Goal: Task Accomplishment & Management: Complete application form

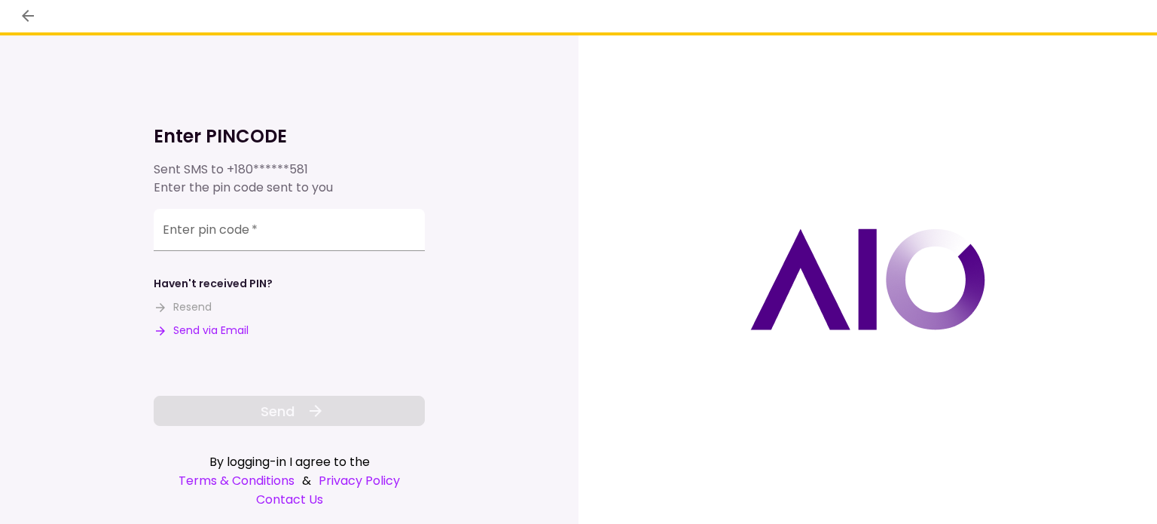
click at [232, 334] on button "Send via Email" at bounding box center [201, 331] width 95 height 16
click at [230, 236] on input "Enter pin code   *" at bounding box center [289, 230] width 271 height 42
paste input "******"
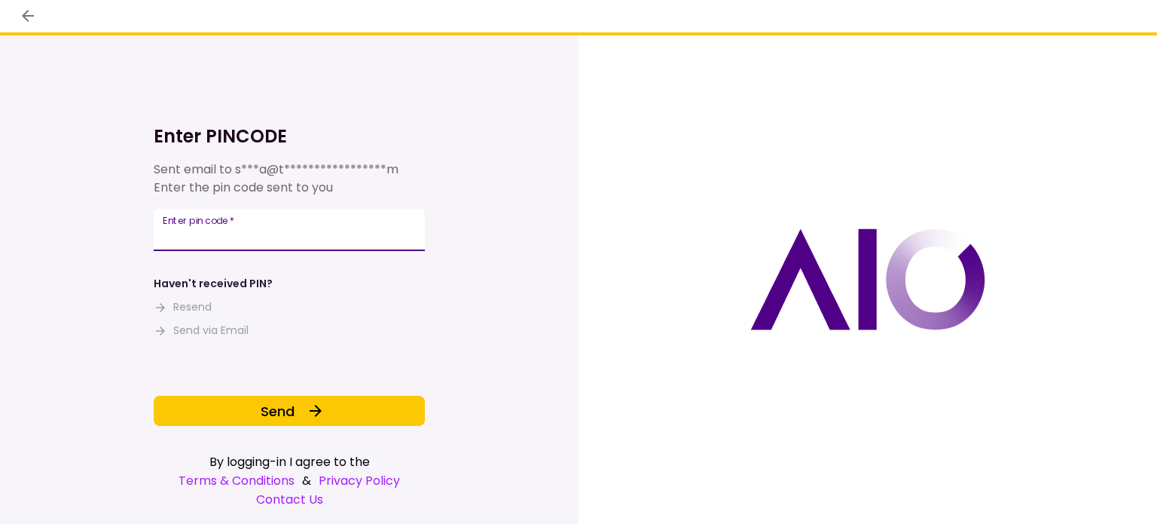
type input "******"
click at [271, 420] on span "Send" at bounding box center [278, 411] width 34 height 20
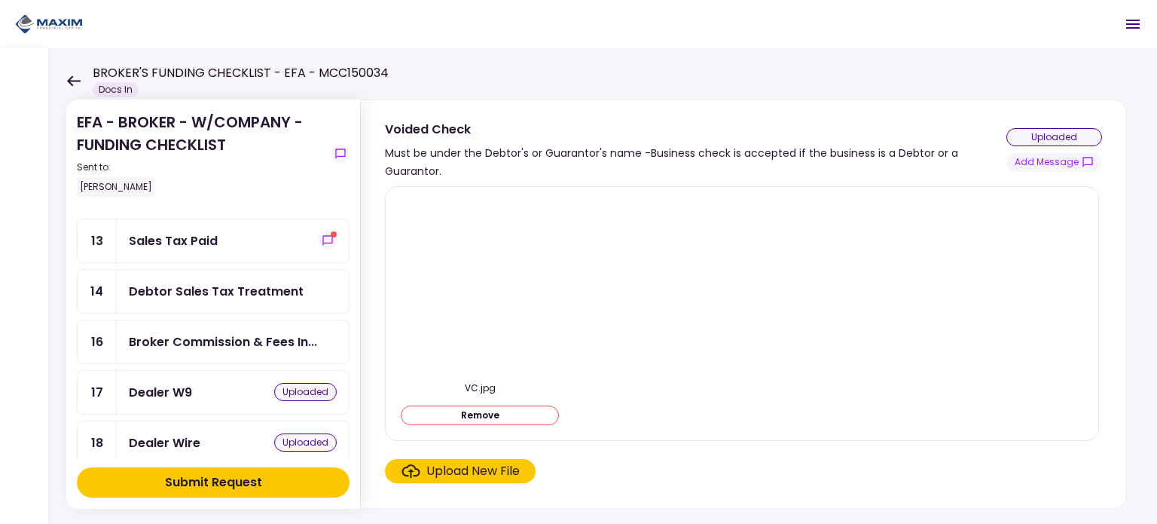
scroll to position [377, 0]
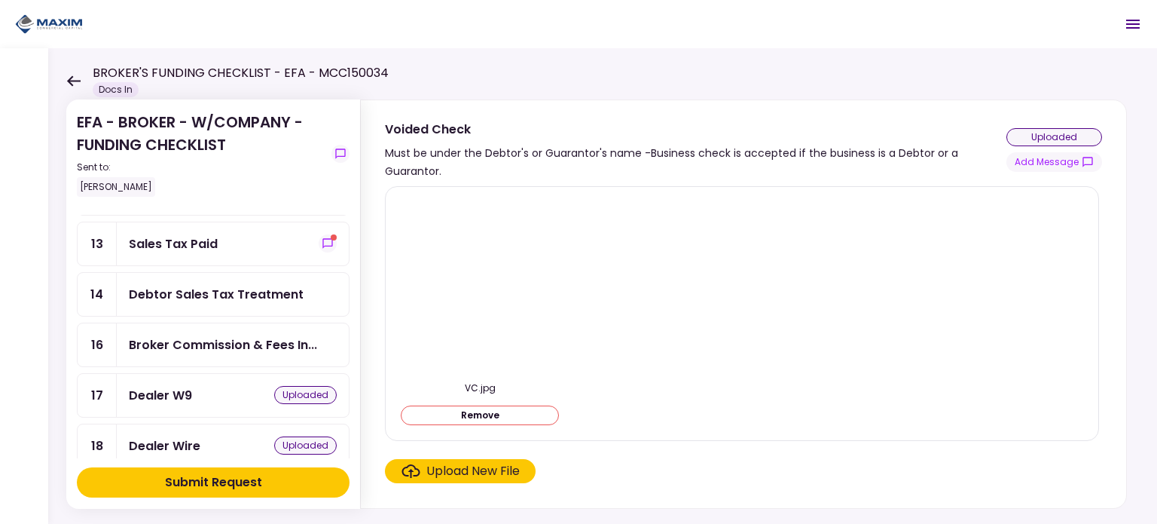
click at [236, 240] on div "Sales Tax Paid" at bounding box center [233, 243] width 208 height 19
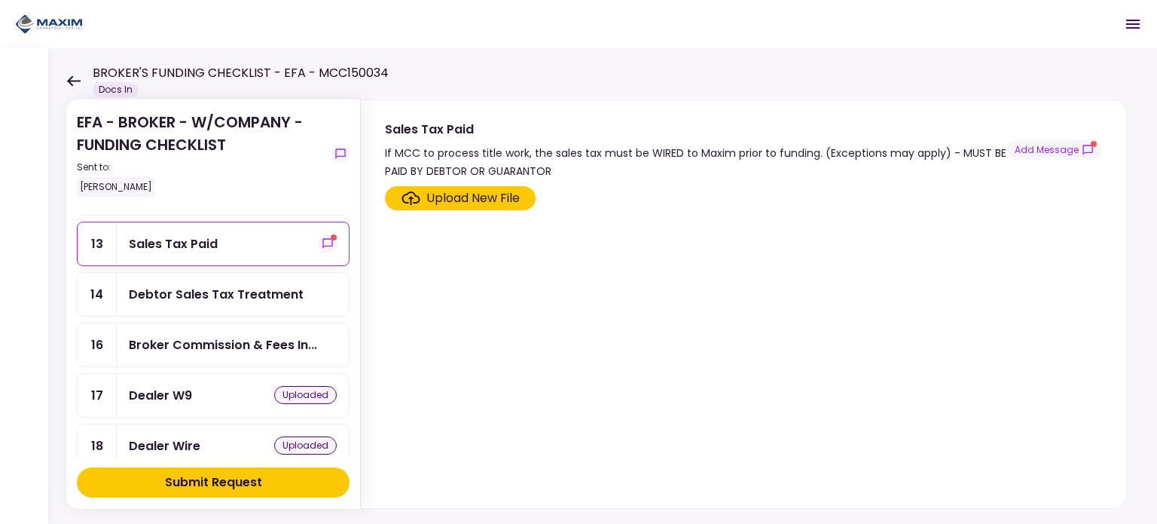
click at [1050, 153] on button "Add Message" at bounding box center [1055, 150] width 96 height 20
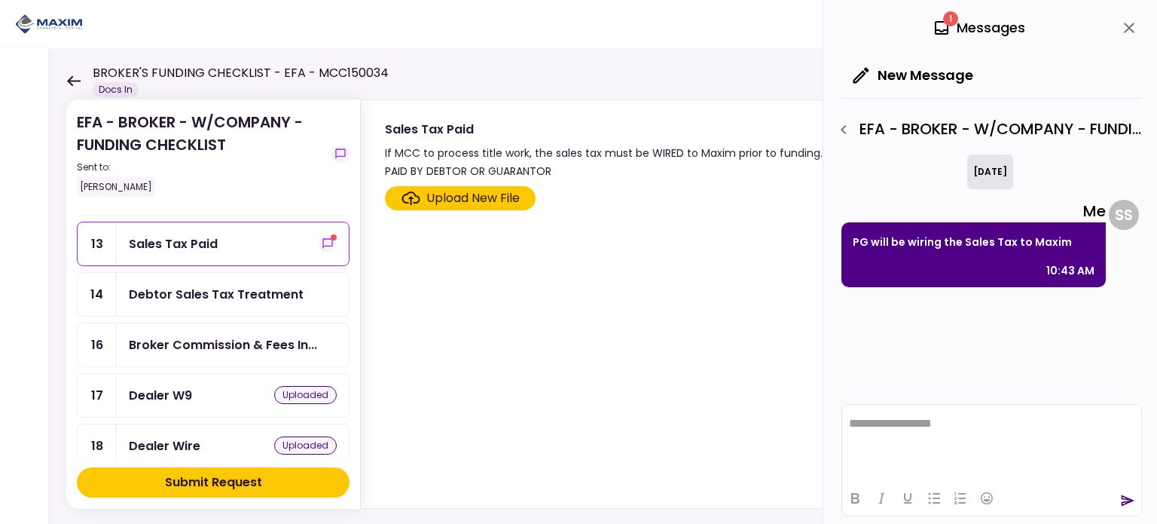
click at [1127, 29] on icon "close" at bounding box center [1129, 28] width 11 height 11
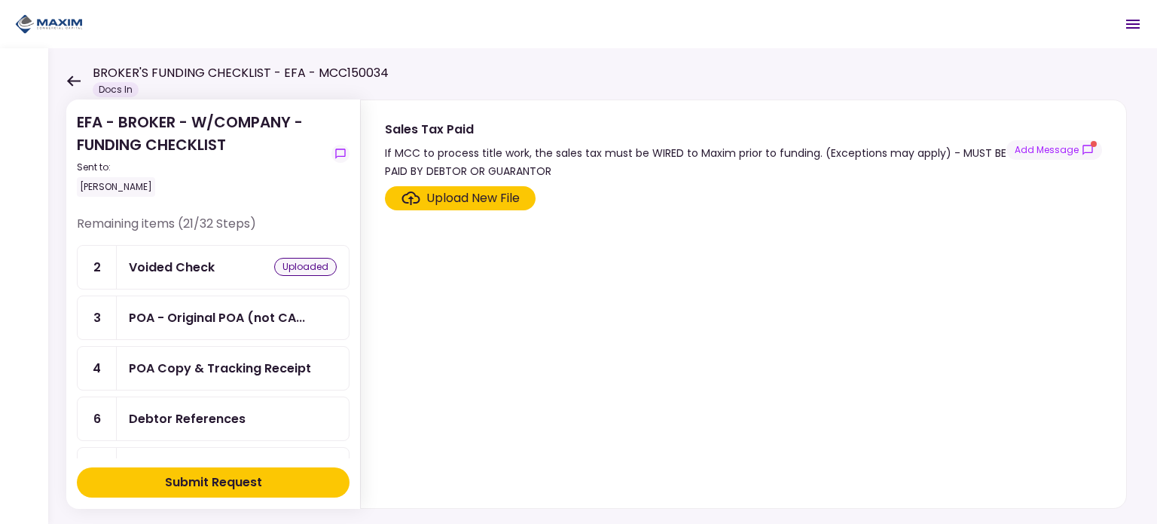
click at [222, 476] on div "Submit Request" at bounding box center [213, 482] width 97 height 18
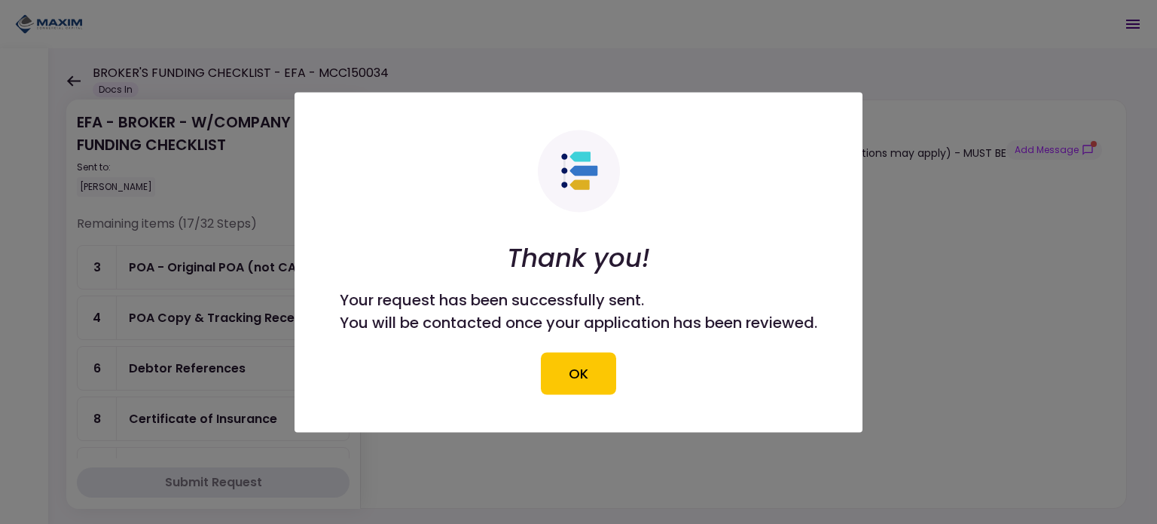
click at [577, 362] on button "OK" at bounding box center [578, 373] width 75 height 42
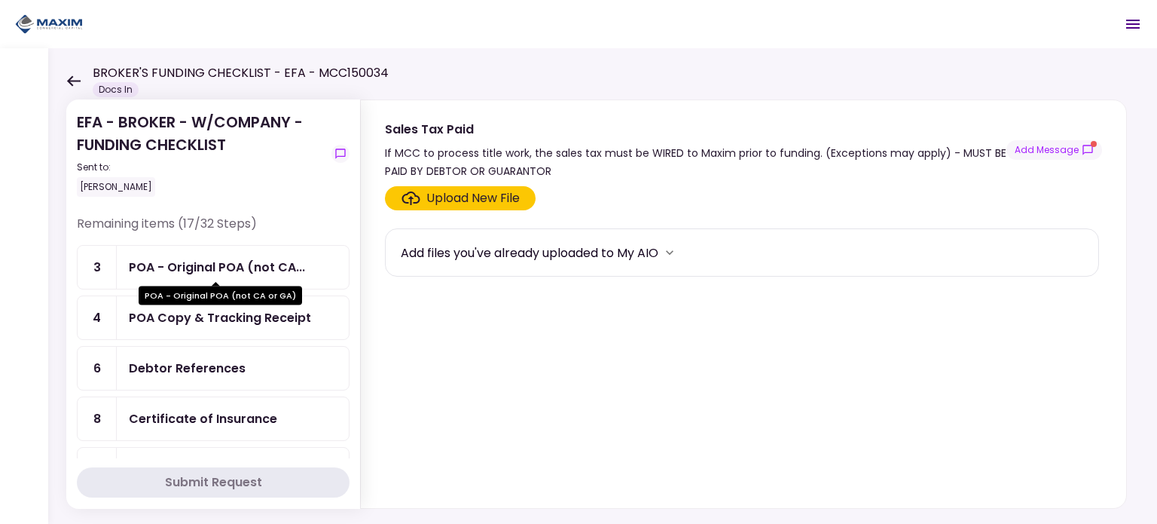
click at [199, 266] on div "POA - Original POA (not CA..." at bounding box center [217, 267] width 176 height 19
